Goal: Task Accomplishment & Management: Complete application form

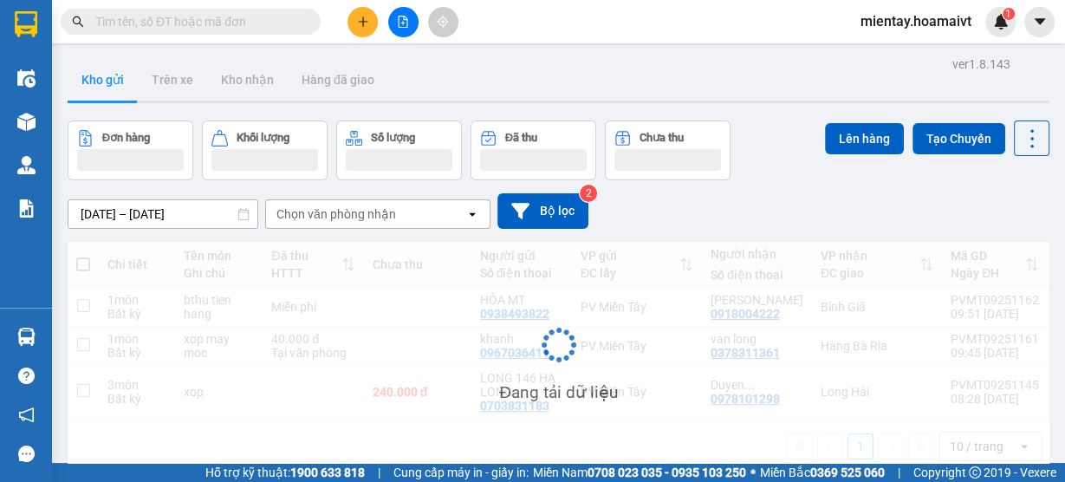
click at [532, 86] on div "Kho gửi Trên xe Kho nhận Hàng đã giao" at bounding box center [559, 82] width 982 height 46
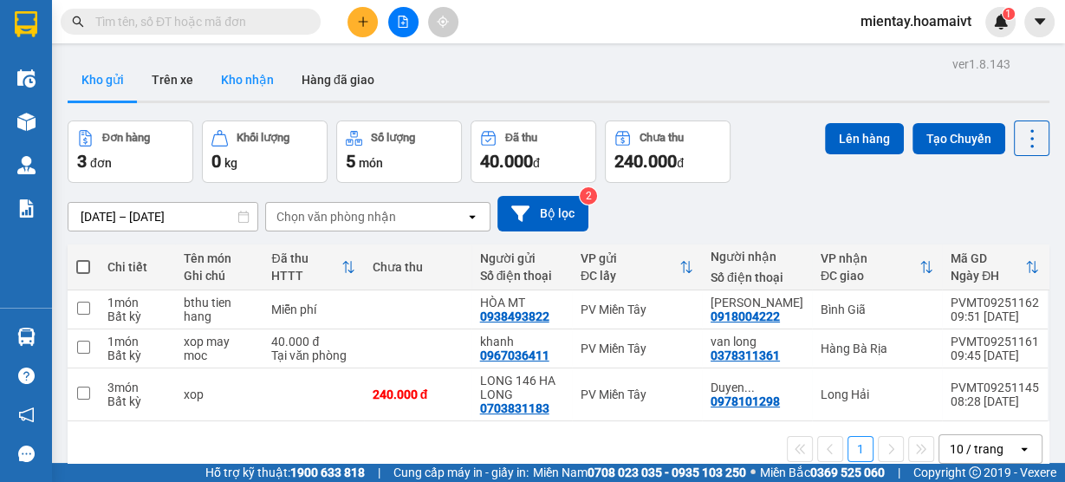
click at [268, 81] on button "Kho nhận" at bounding box center [247, 80] width 81 height 42
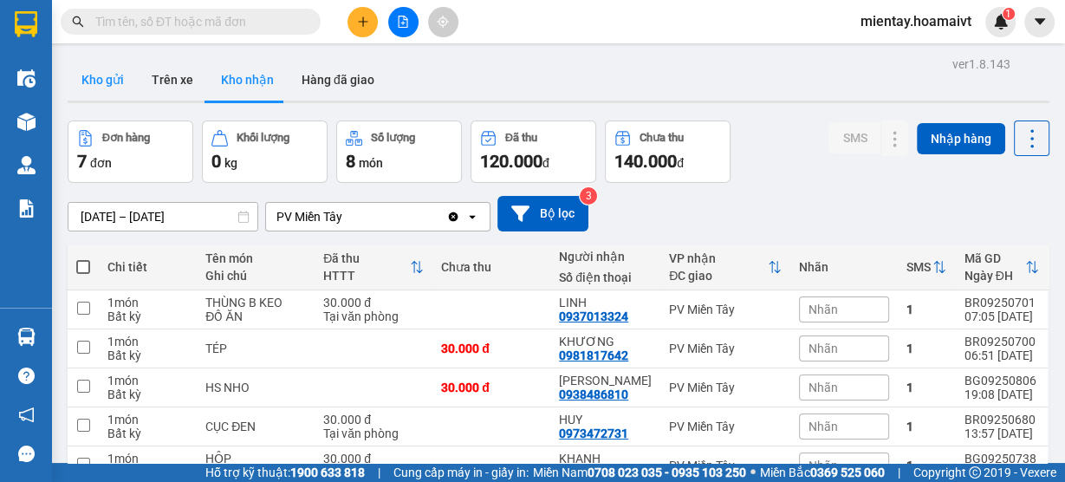
click at [119, 77] on button "Kho gửi" at bounding box center [103, 80] width 70 height 42
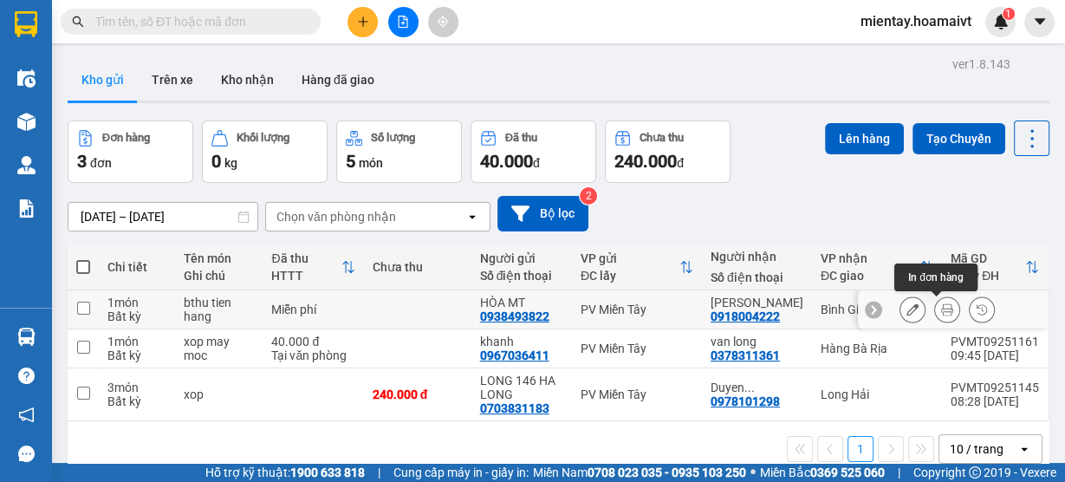
click at [941, 311] on icon at bounding box center [947, 309] width 12 height 12
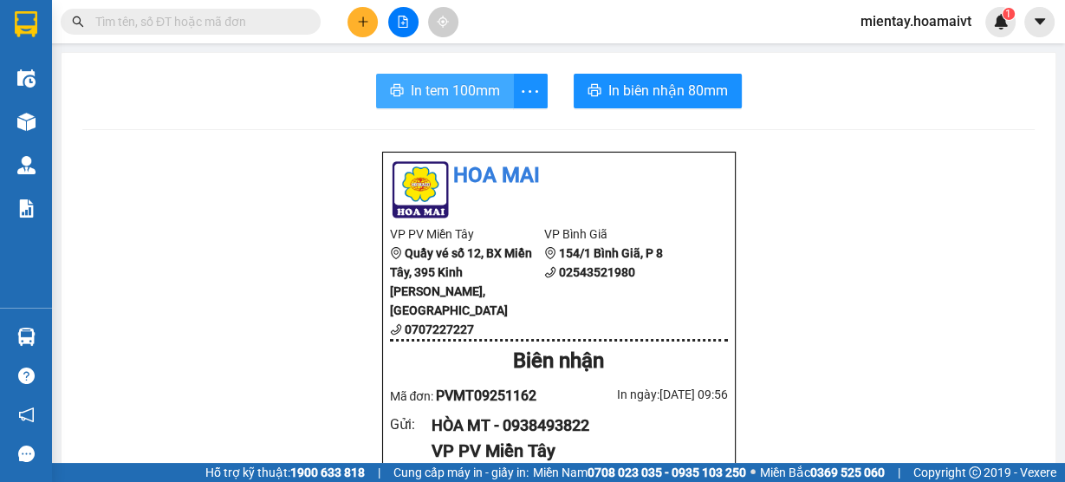
click at [470, 98] on span "In tem 100mm" at bounding box center [455, 91] width 89 height 22
drag, startPoint x: 694, startPoint y: 318, endPoint x: 642, endPoint y: 349, distance: 60.7
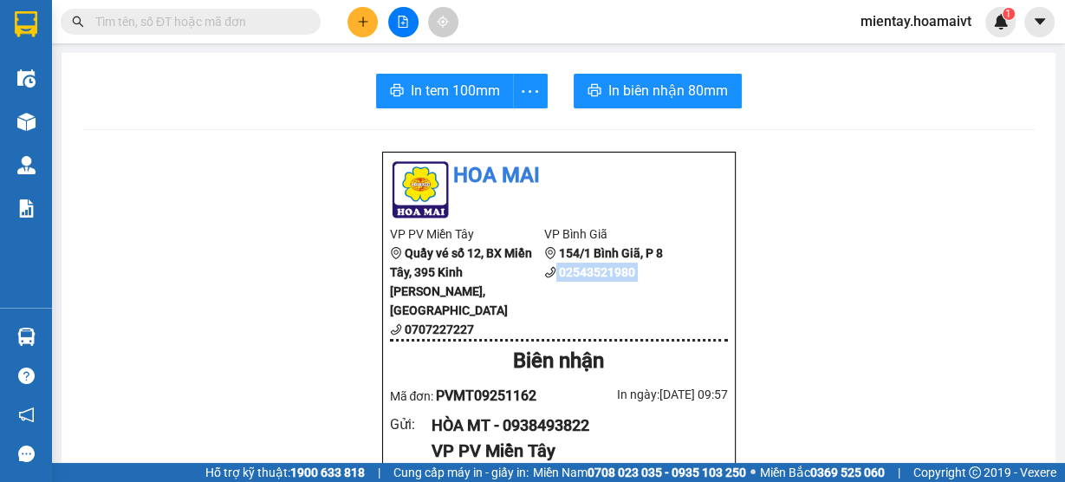
click at [830, 100] on div "In tem 100mm In biên nhận 80mm" at bounding box center [558, 91] width 953 height 35
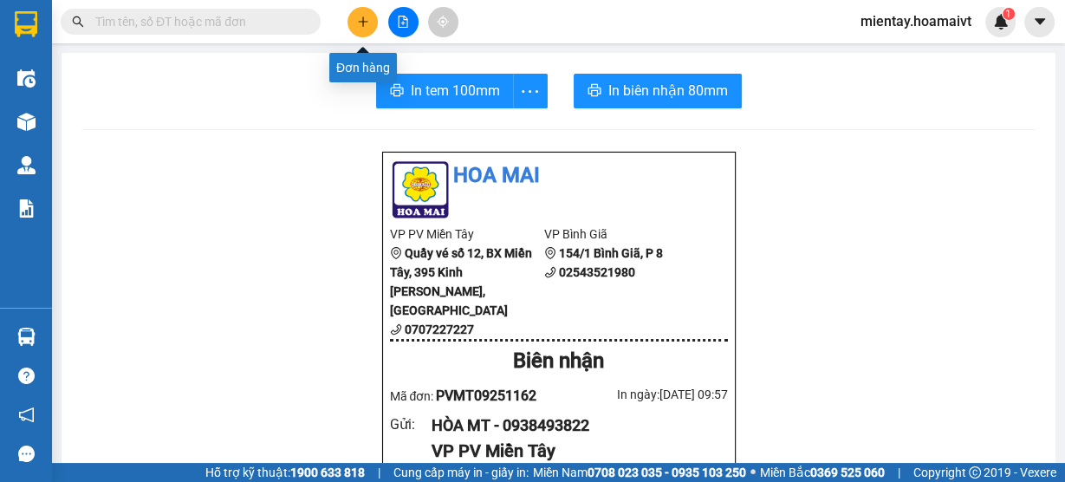
click at [354, 17] on button at bounding box center [363, 22] width 30 height 30
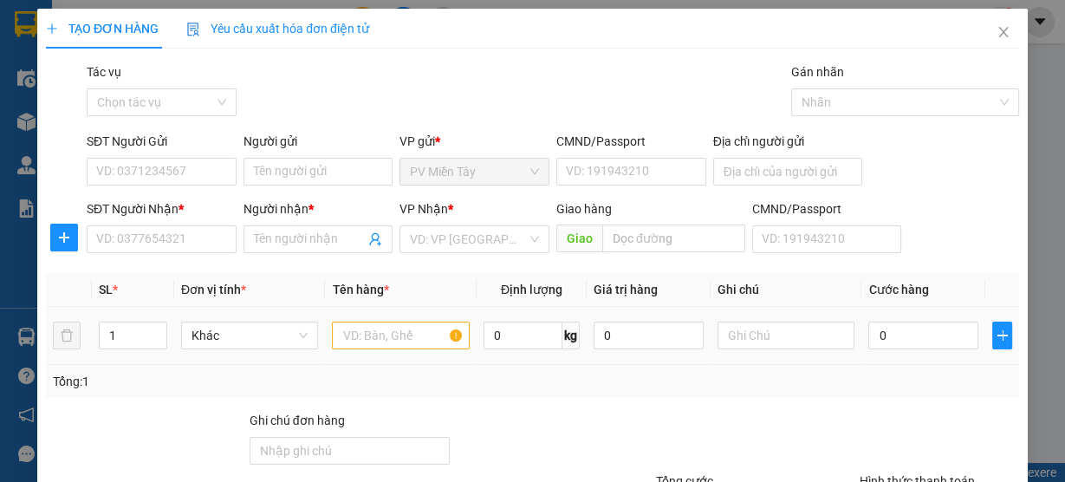
click at [393, 320] on div at bounding box center [401, 335] width 138 height 35
click at [217, 234] on input "SĐT Người Nhận *" at bounding box center [162, 239] width 150 height 28
type input "0931458826"
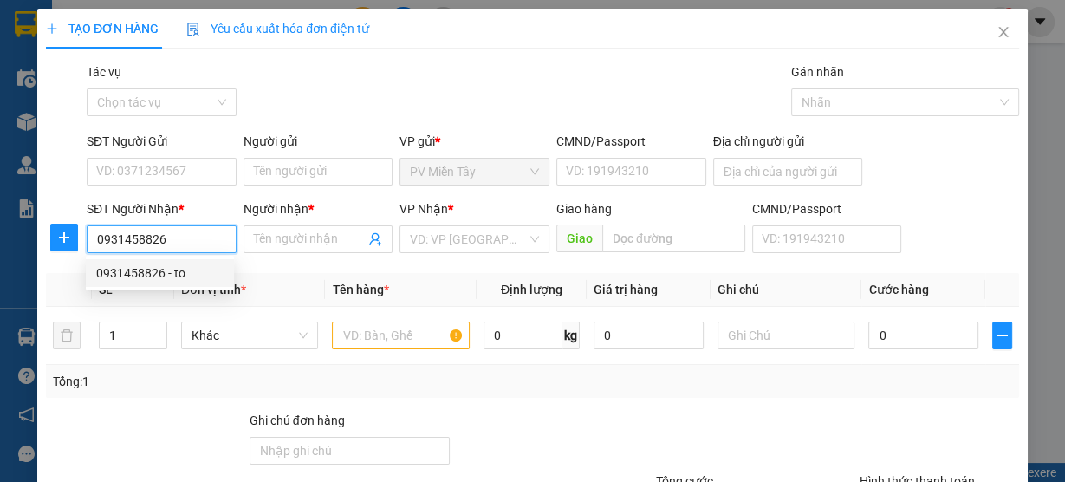
click at [118, 275] on div "0931458826 - to" at bounding box center [159, 273] width 127 height 19
type input "to"
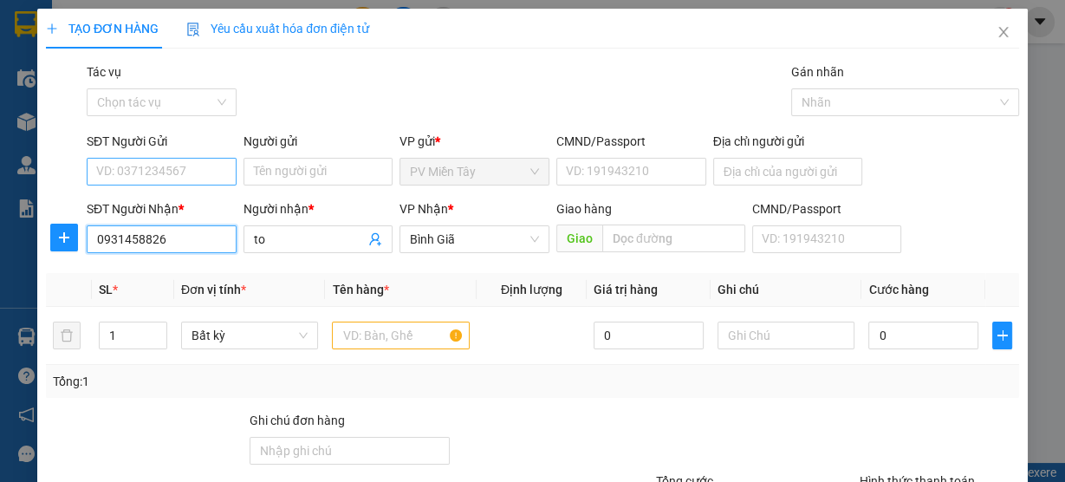
type input "0931458826"
click at [181, 175] on input "SĐT Người Gửi" at bounding box center [162, 172] width 150 height 28
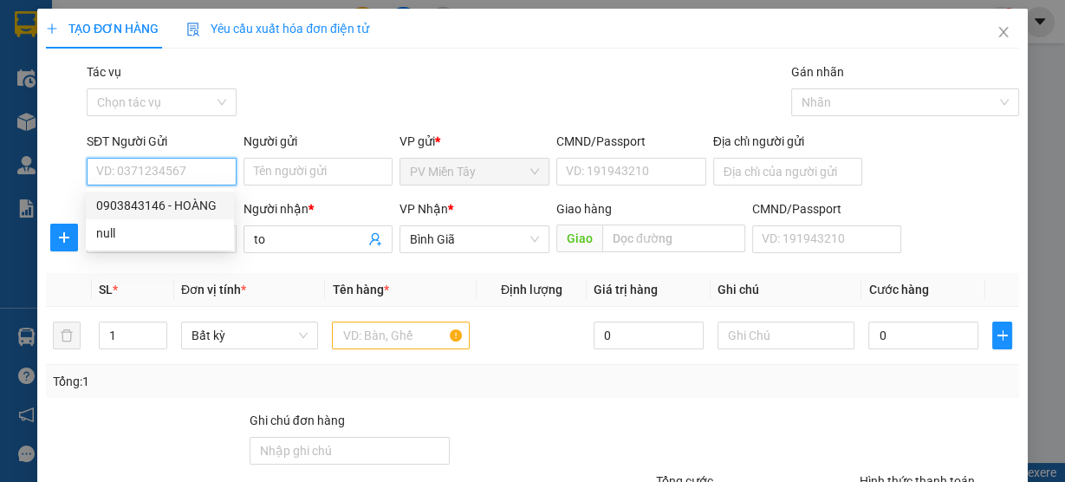
click at [192, 197] on div "0903843146 - HOÀNG" at bounding box center [159, 205] width 127 height 19
type input "0903843146"
type input "HOÀNG"
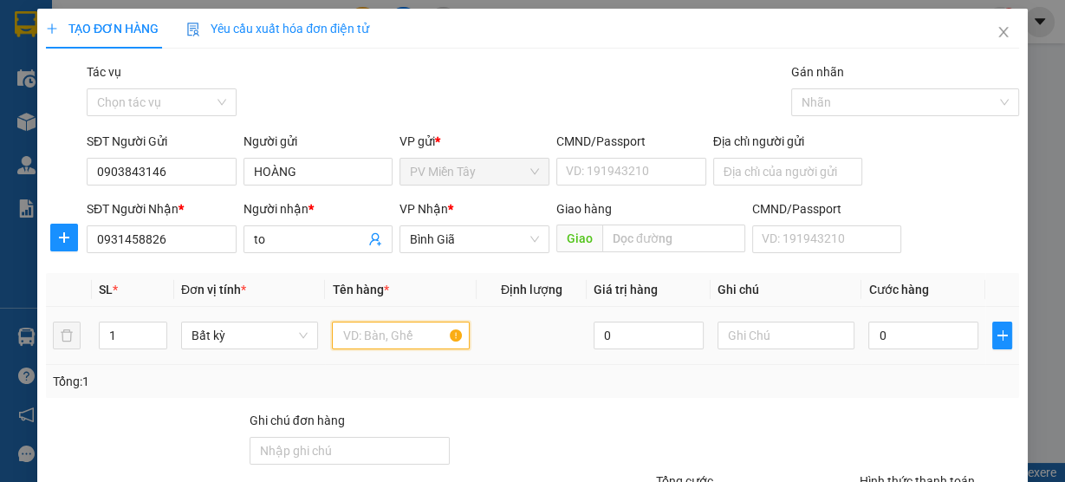
click at [382, 335] on input "text" at bounding box center [401, 336] width 138 height 28
click at [394, 333] on input "text" at bounding box center [401, 336] width 138 height 28
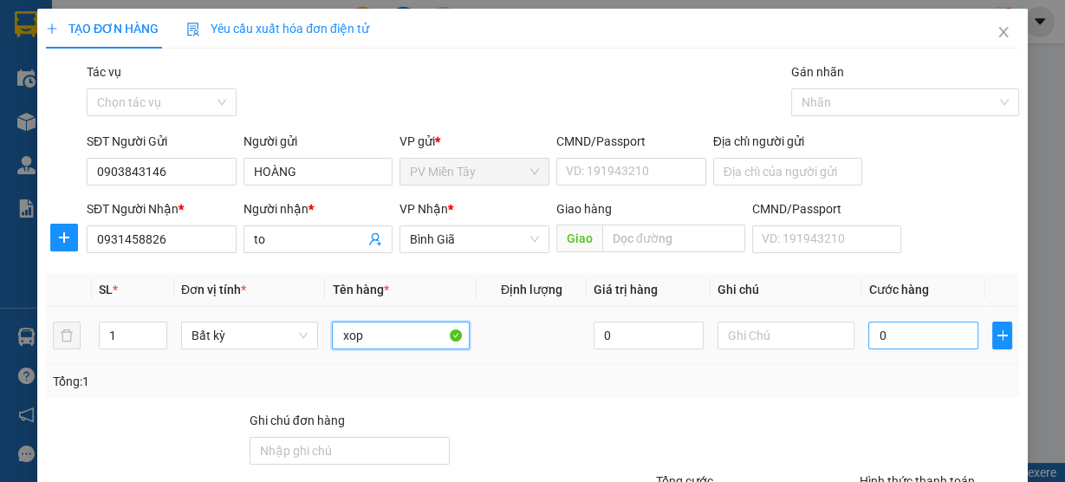
type input "xop"
click at [916, 328] on input "0" at bounding box center [924, 336] width 110 height 28
type input "4"
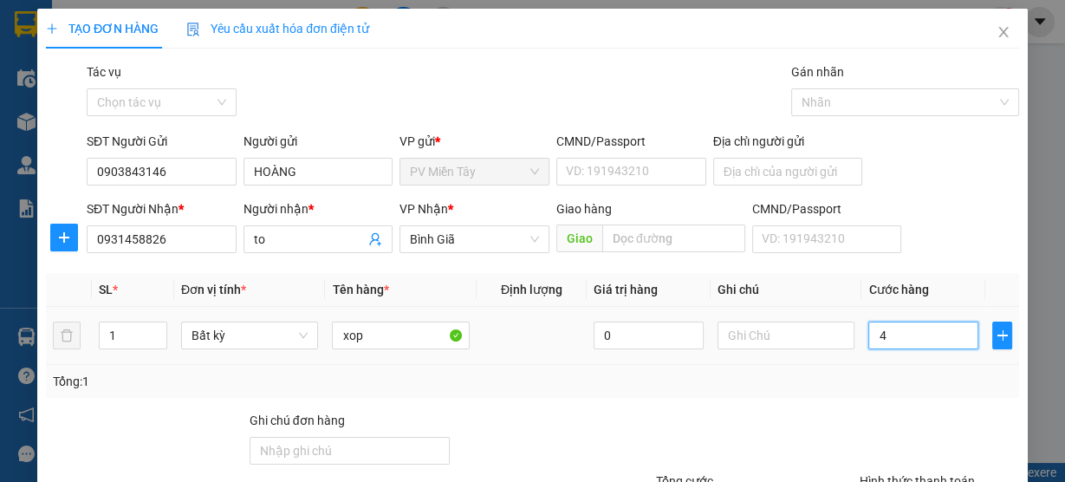
type input "40"
type input "40.000"
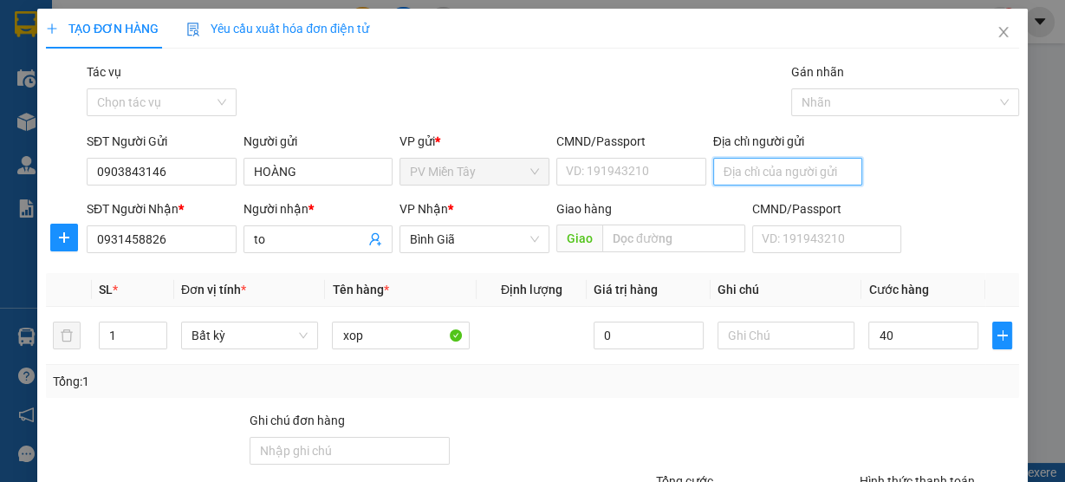
type input "40.000"
click at [796, 184] on input "Địa chỉ người gửi" at bounding box center [788, 172] width 150 height 28
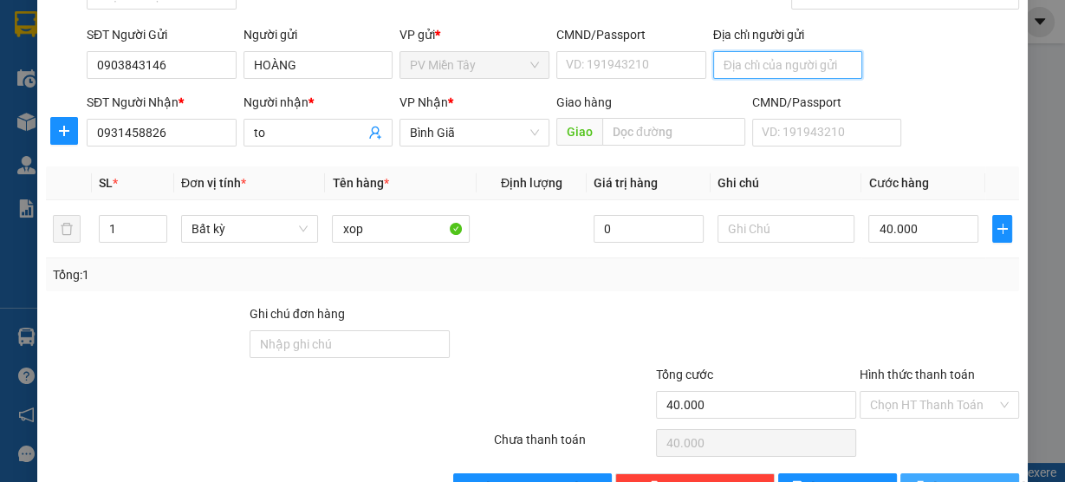
scroll to position [157, 0]
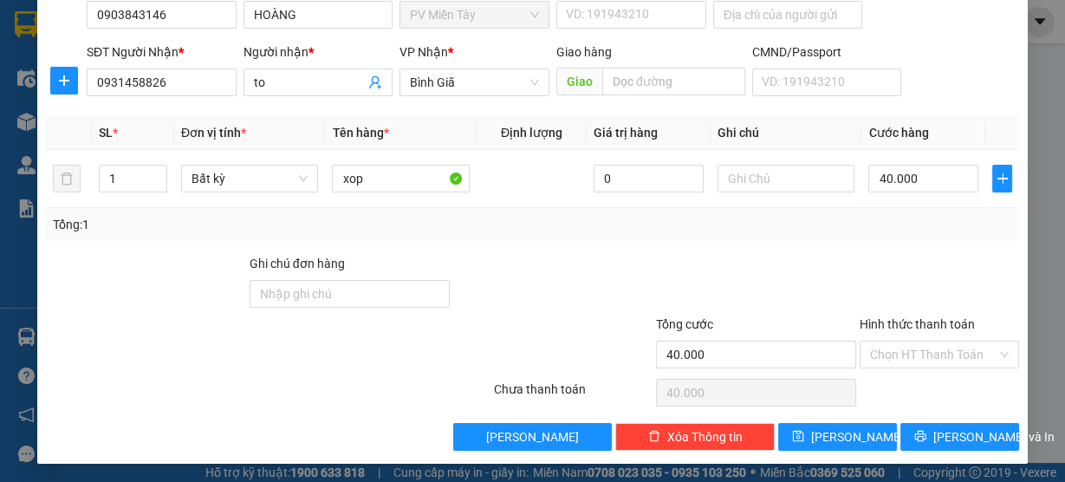
drag, startPoint x: 851, startPoint y: 221, endPoint x: 862, endPoint y: 223, distance: 11.4
click at [853, 221] on div "Tổng: 1" at bounding box center [533, 224] width 960 height 19
click at [952, 437] on span "[PERSON_NAME] và In" at bounding box center [994, 436] width 121 height 19
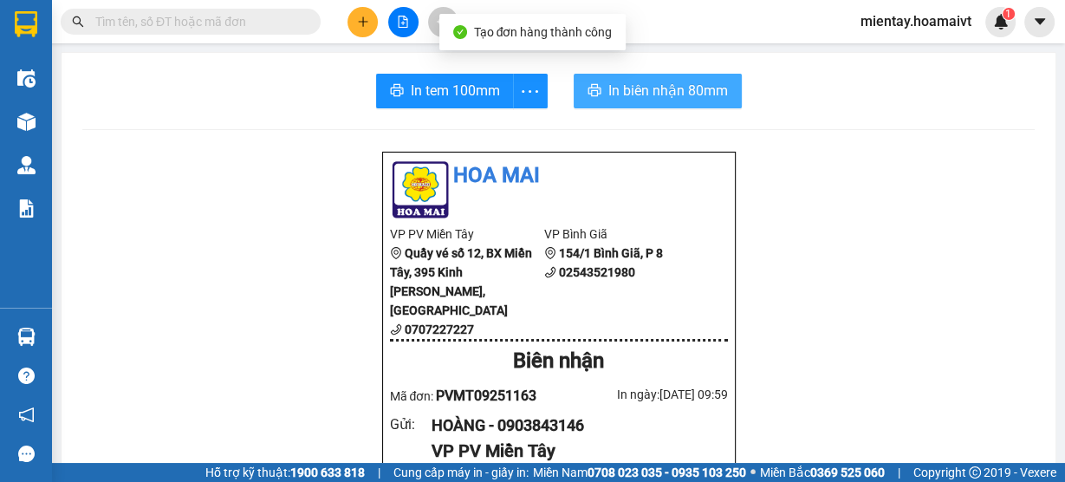
click at [654, 94] on span "In biên nhận 80mm" at bounding box center [668, 91] width 120 height 22
